Goal: Information Seeking & Learning: Check status

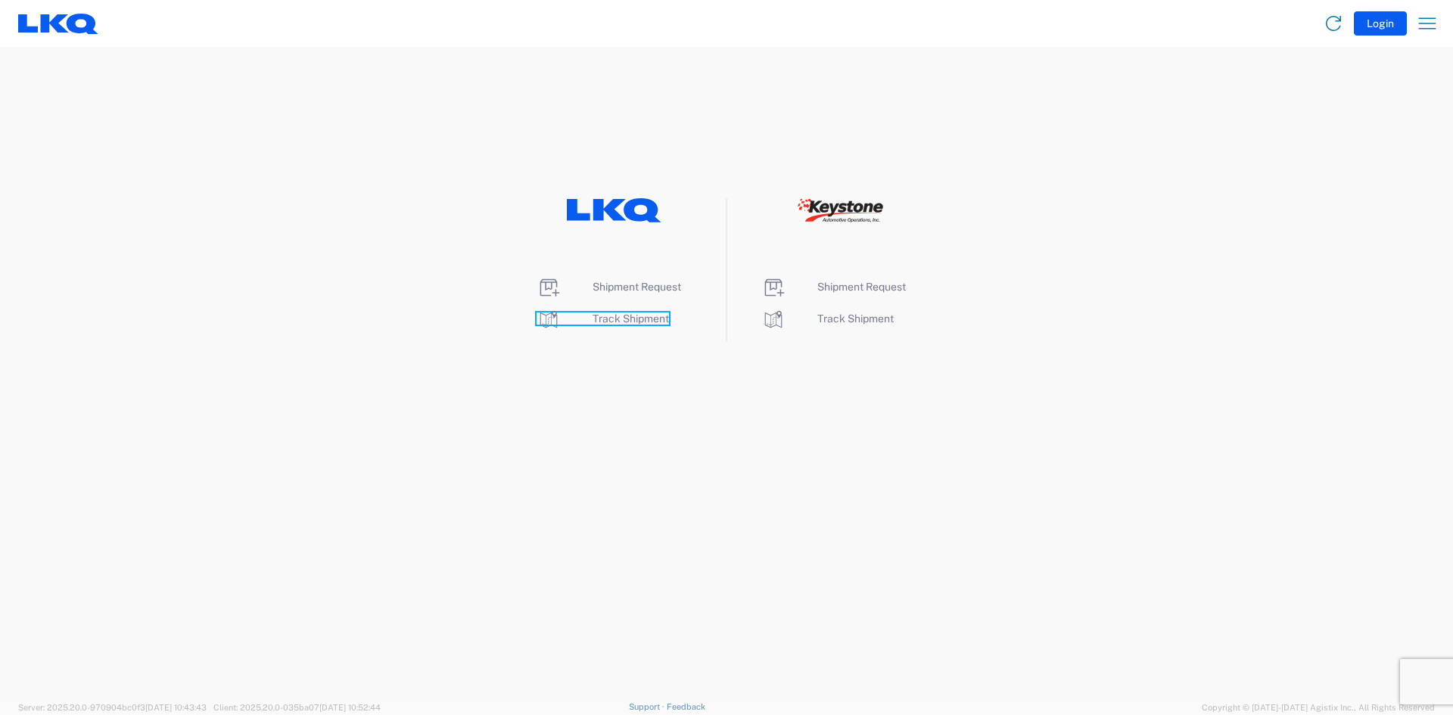
click at [636, 317] on span "Track Shipment" at bounding box center [631, 319] width 76 height 12
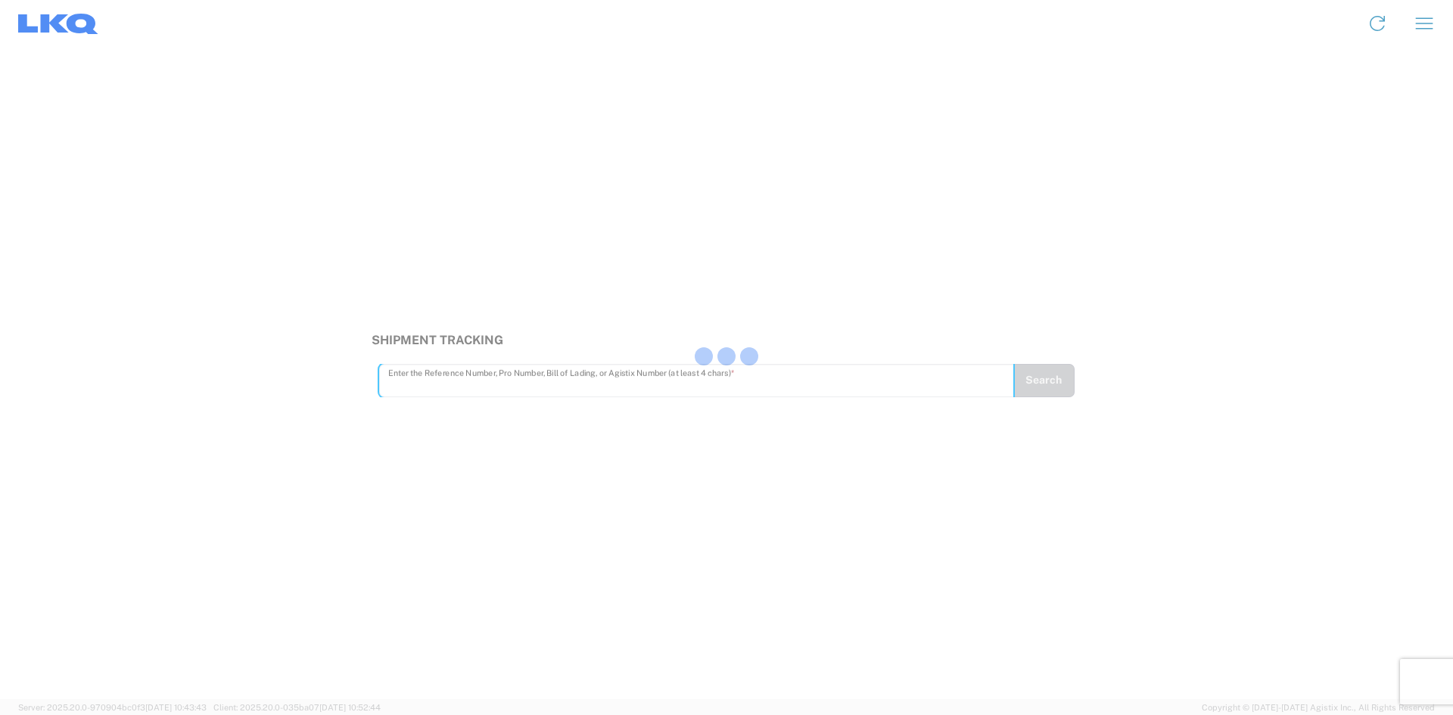
click at [429, 388] on div at bounding box center [726, 357] width 1453 height 715
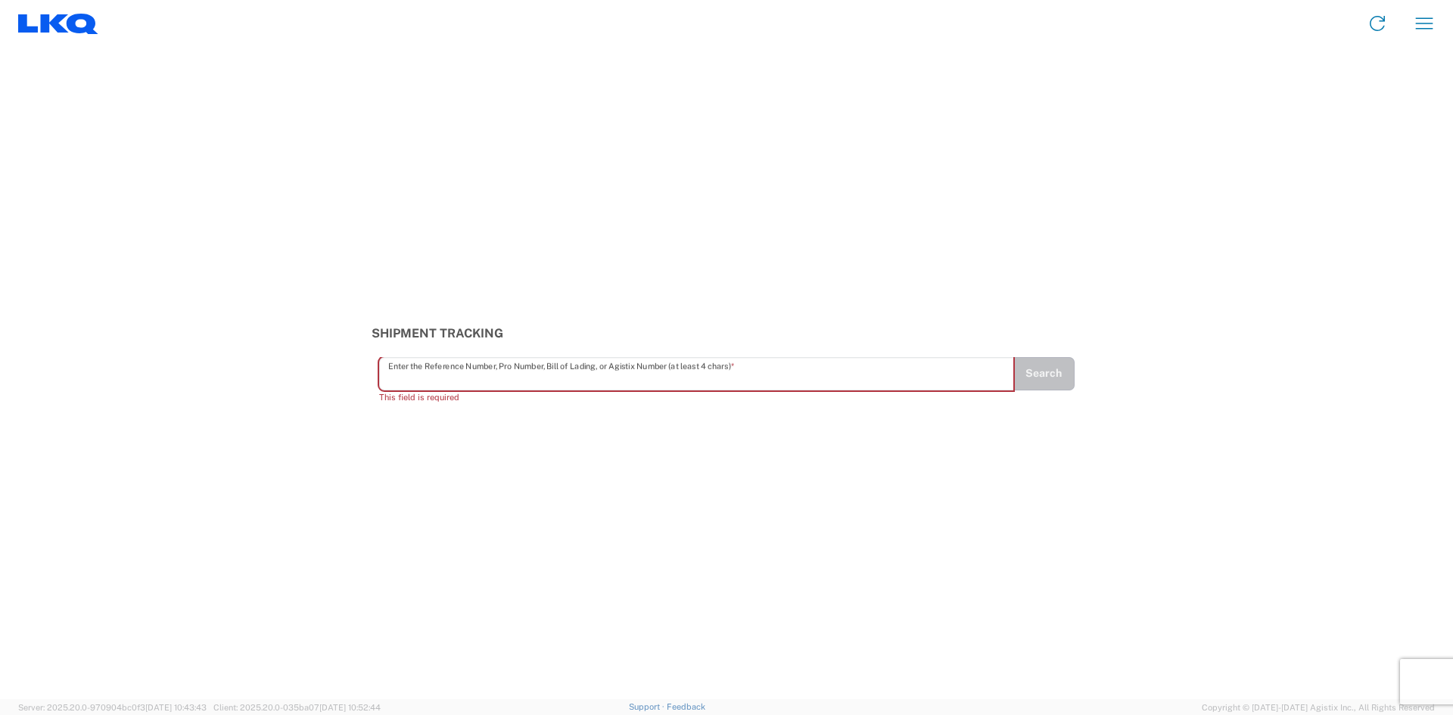
paste input "56998988"
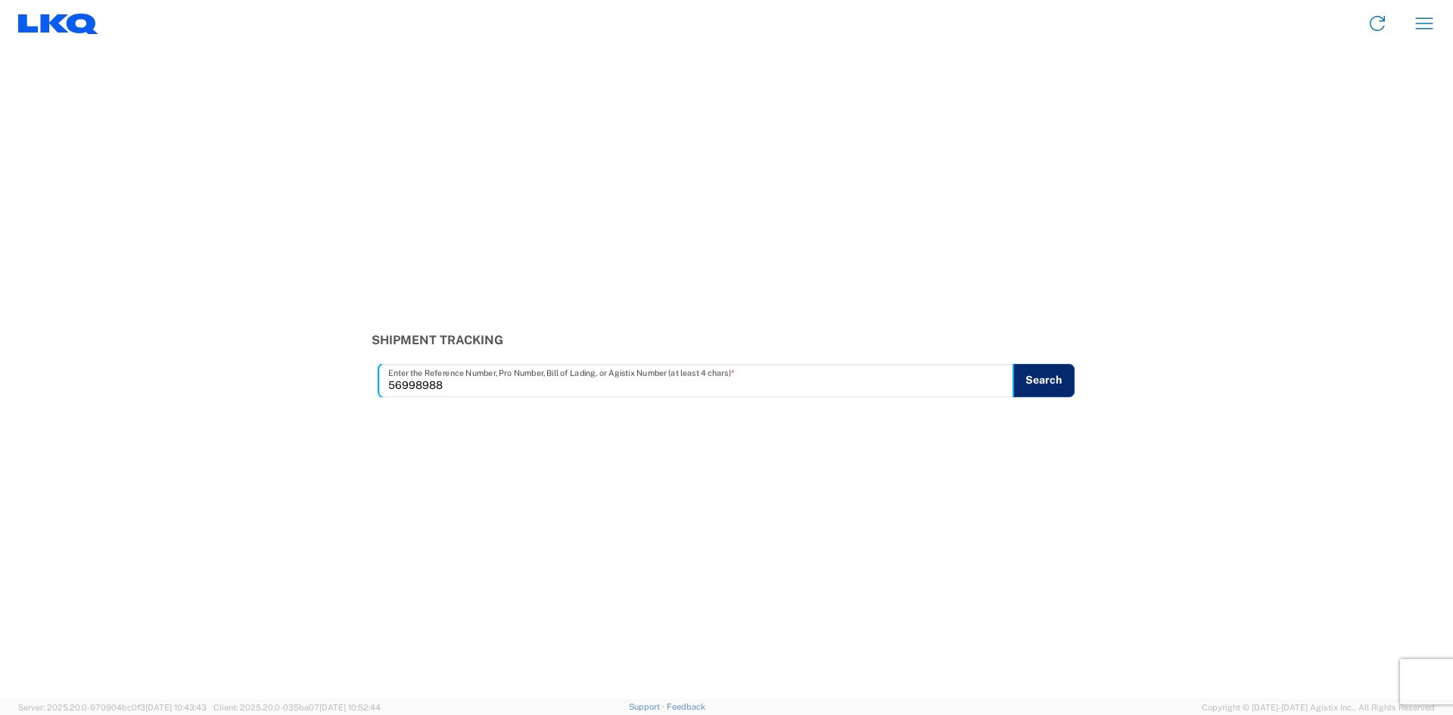
type input "56998988"
click at [1032, 390] on button "Search" at bounding box center [1044, 380] width 62 height 33
